Goal: Complete application form

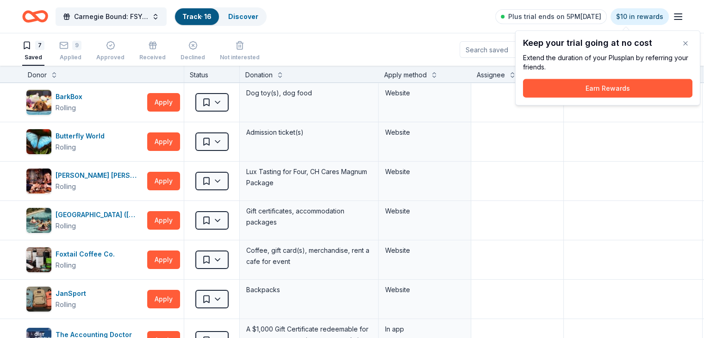
click at [688, 44] on button "button" at bounding box center [686, 43] width 19 height 19
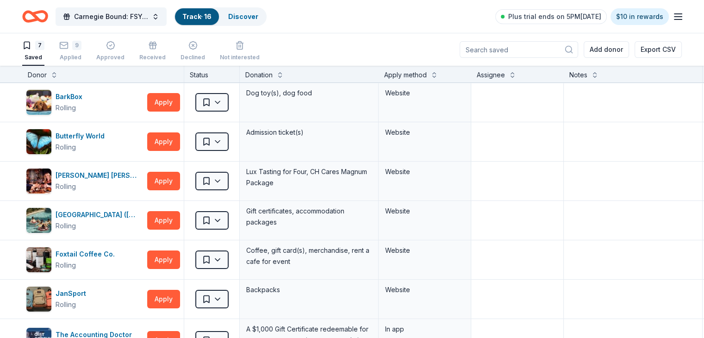
click at [657, 18] on div "Plus trial ends on 5PM[DATE] $10 in rewards" at bounding box center [589, 17] width 188 height 22
click at [673, 18] on icon "button" at bounding box center [678, 16] width 11 height 11
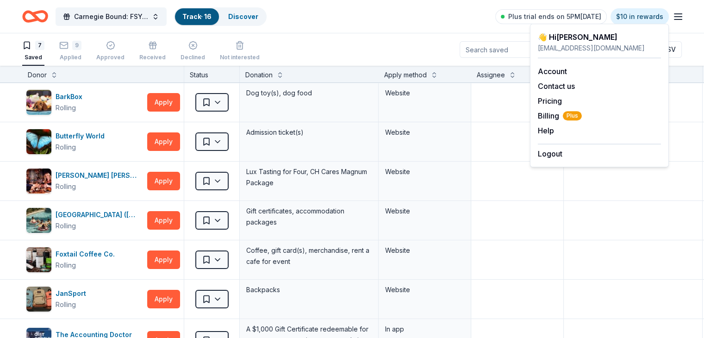
click at [548, 68] on link "Account" at bounding box center [552, 71] width 29 height 9
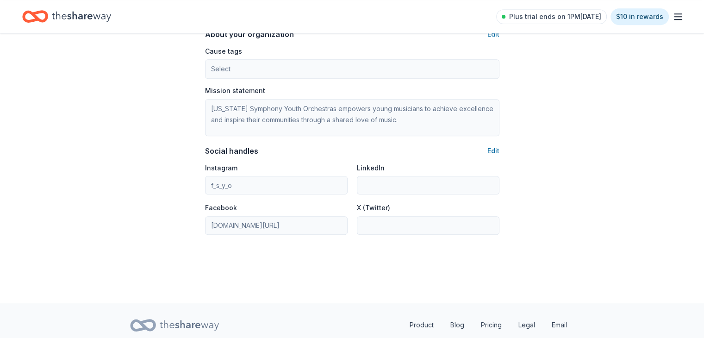
scroll to position [589, 0]
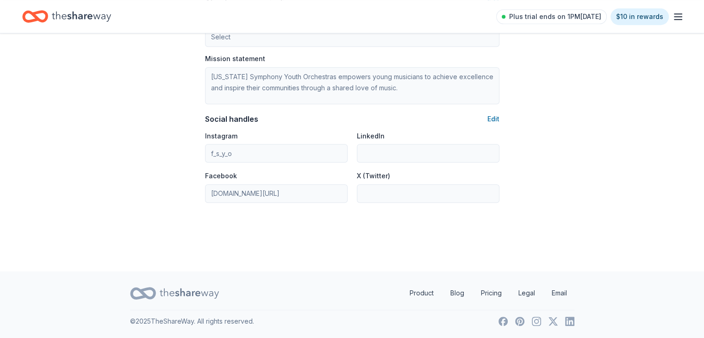
click at [673, 19] on icon "button" at bounding box center [678, 16] width 11 height 11
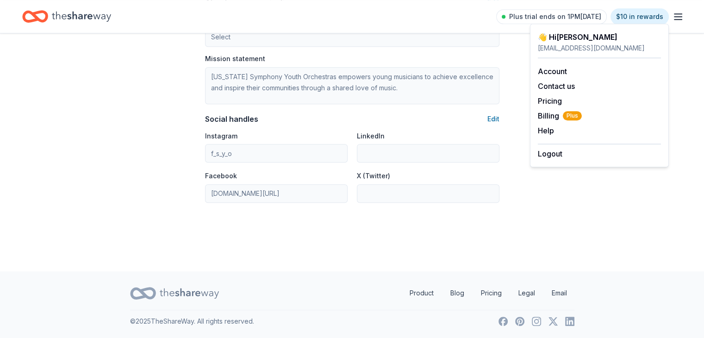
click at [549, 117] on span "Billing Plus" at bounding box center [560, 115] width 44 height 11
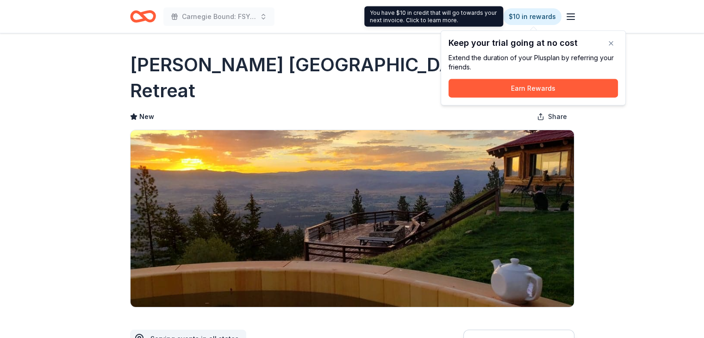
click at [608, 42] on button "button" at bounding box center [611, 43] width 19 height 19
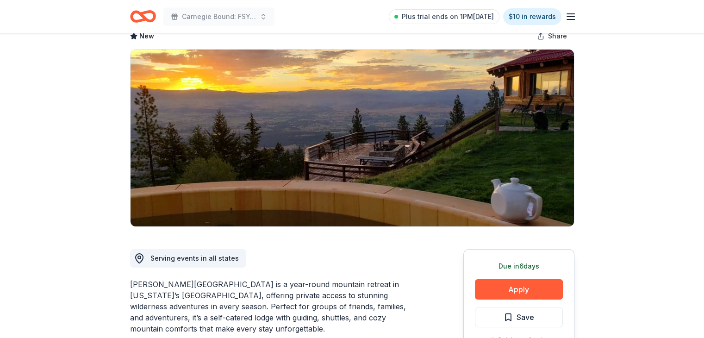
scroll to position [3, 0]
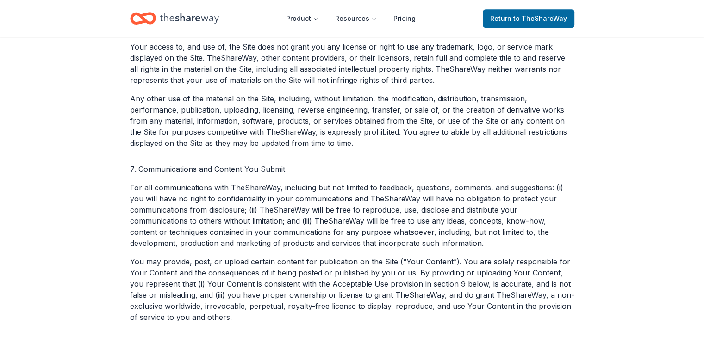
scroll to position [3103, 0]
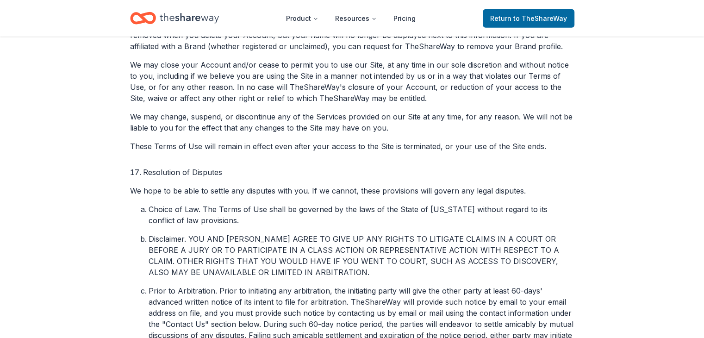
scroll to position [2630, 0]
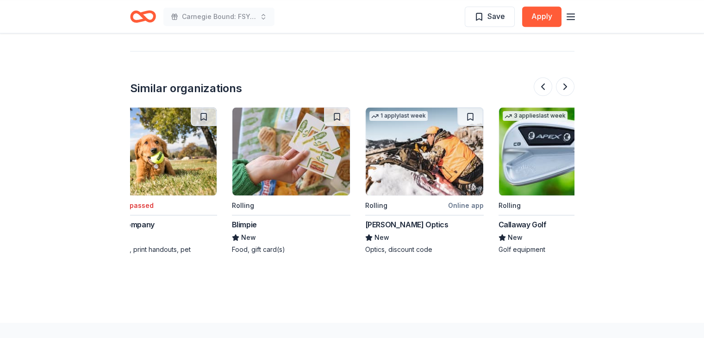
scroll to position [0, 280]
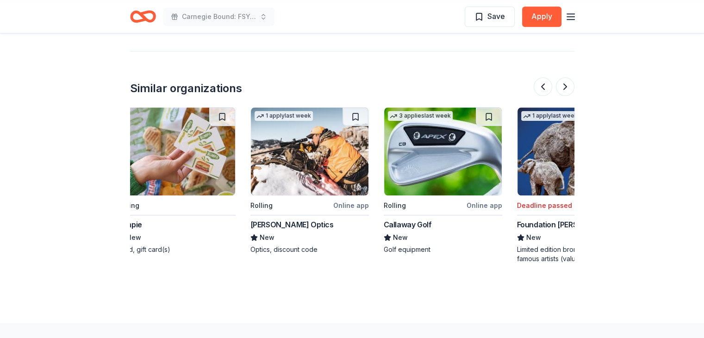
click at [431, 156] on img at bounding box center [443, 151] width 118 height 88
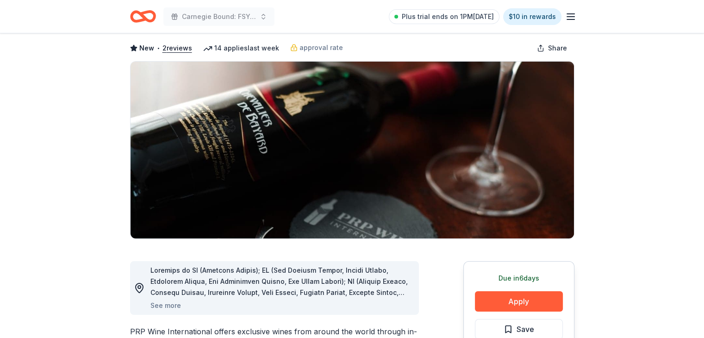
scroll to position [0, 0]
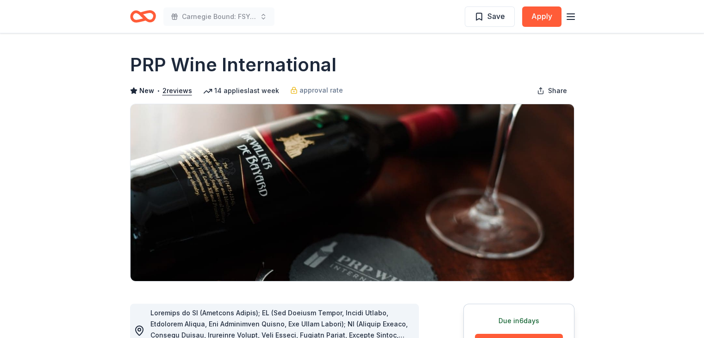
drag, startPoint x: 126, startPoint y: 63, endPoint x: 336, endPoint y: 62, distance: 210.2
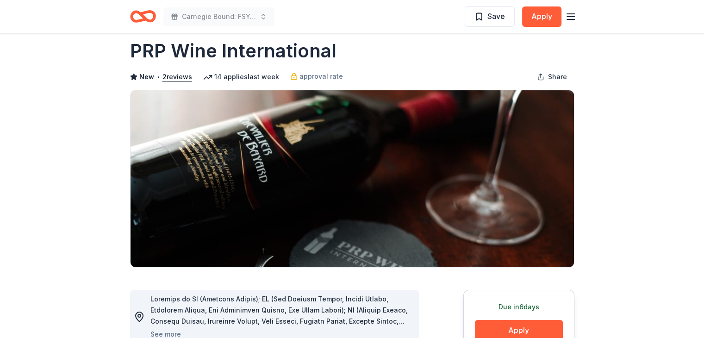
click at [135, 15] on icon "Home" at bounding box center [143, 17] width 26 height 22
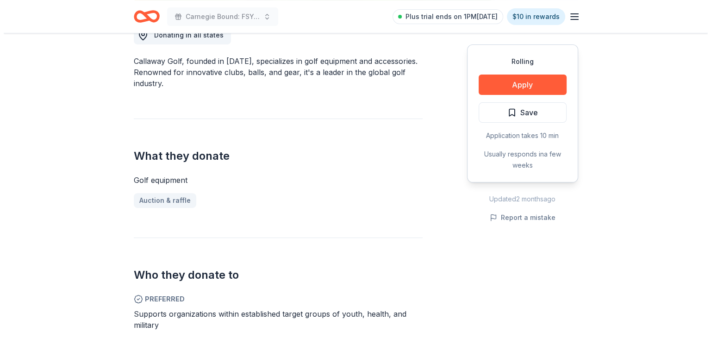
scroll to position [281, 0]
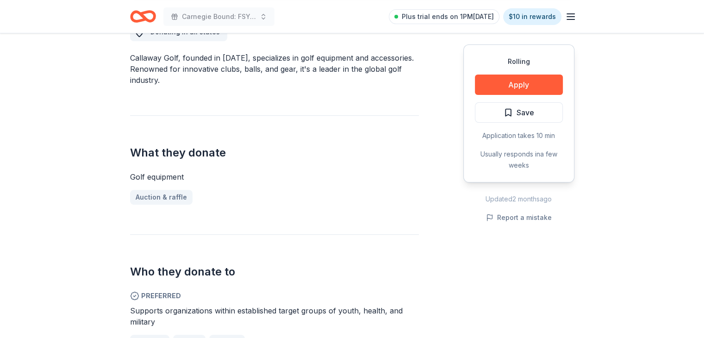
click at [498, 92] on button "Apply" at bounding box center [519, 85] width 88 height 20
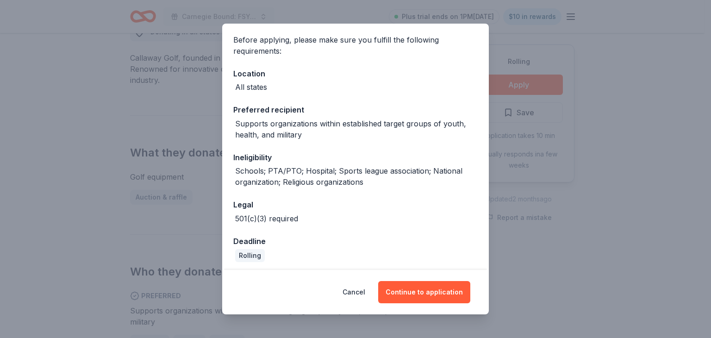
scroll to position [70, 0]
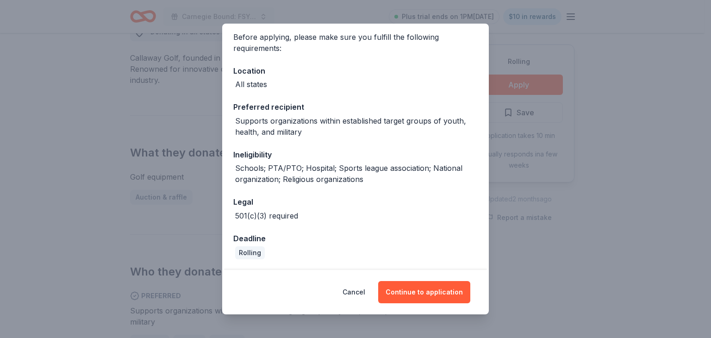
click at [432, 282] on button "Continue to application" at bounding box center [424, 292] width 92 height 22
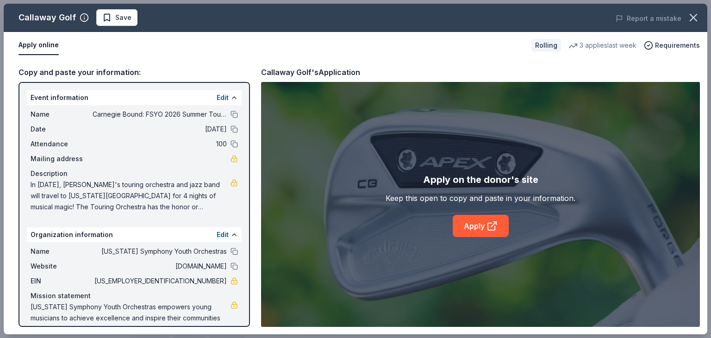
click at [476, 219] on link "Apply" at bounding box center [481, 226] width 56 height 22
click at [231, 113] on button at bounding box center [234, 114] width 7 height 7
